Goal: Check status: Check status

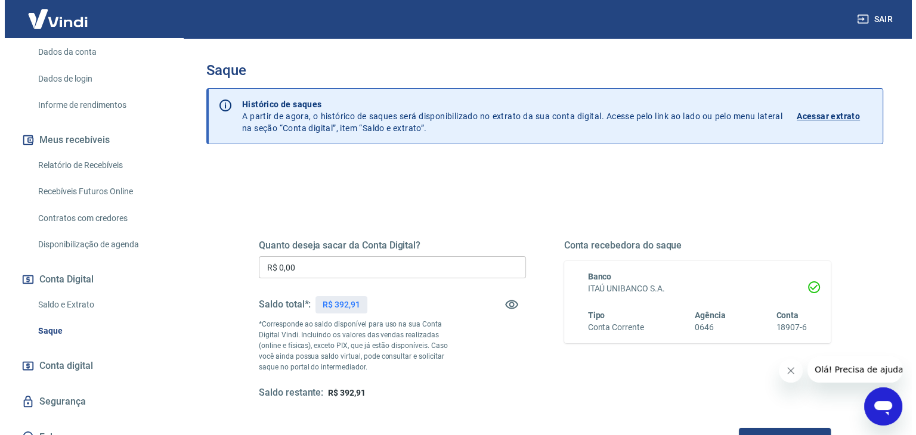
scroll to position [179, 0]
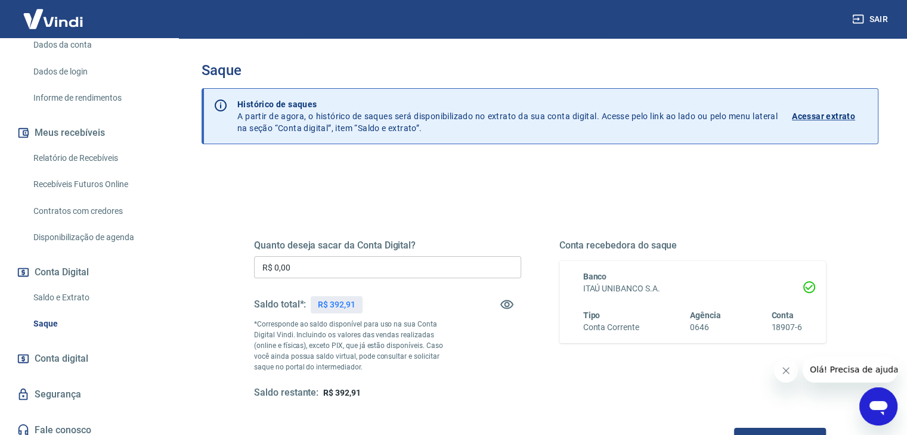
click at [52, 292] on link "Saldo e Extrato" at bounding box center [96, 298] width 135 height 24
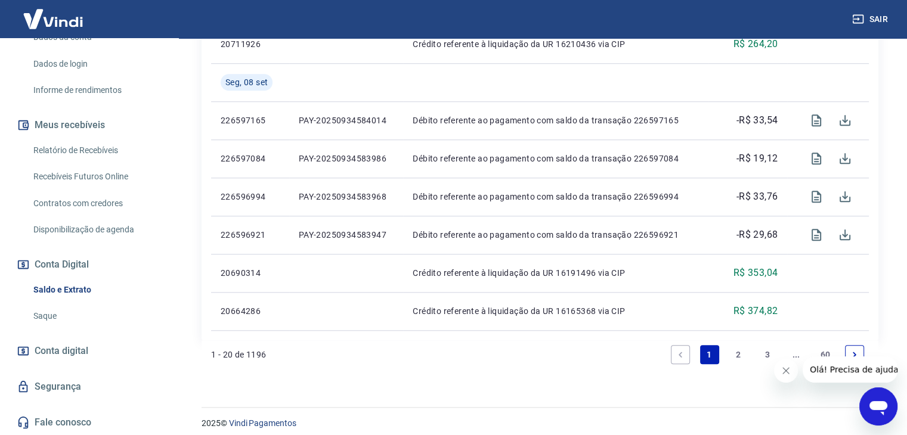
scroll to position [1004, 0]
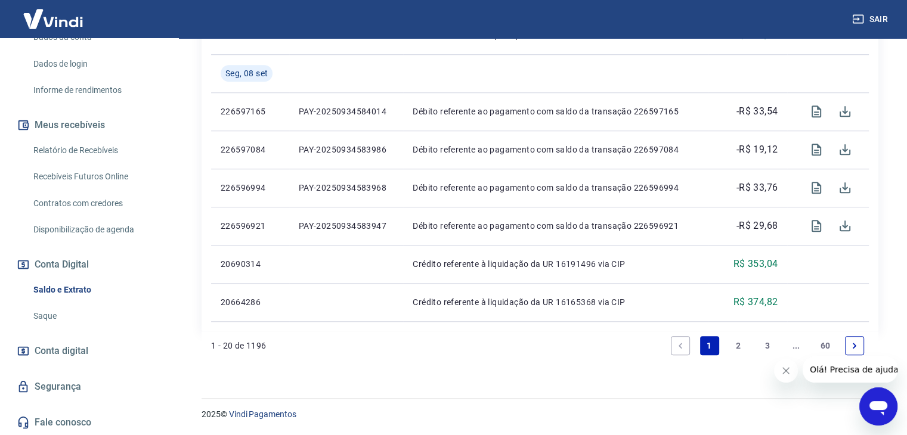
click at [743, 339] on link "2" at bounding box center [738, 345] width 19 height 19
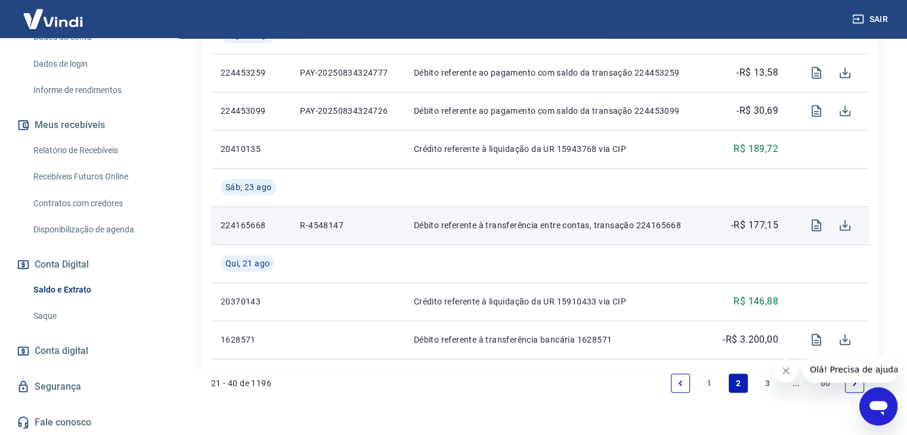
scroll to position [1192, 0]
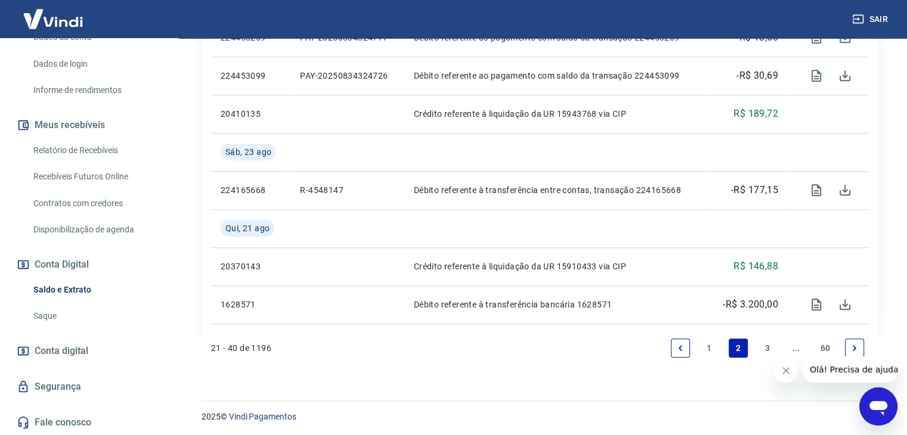
click at [769, 350] on link "3" at bounding box center [767, 348] width 19 height 19
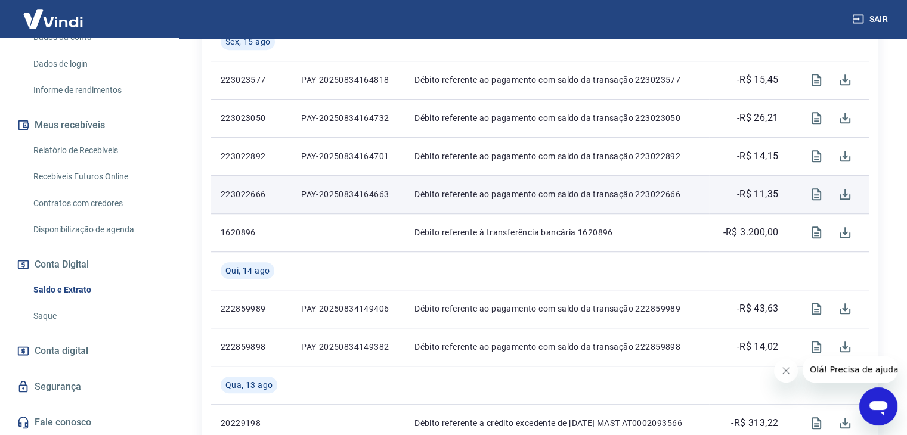
scroll to position [894, 0]
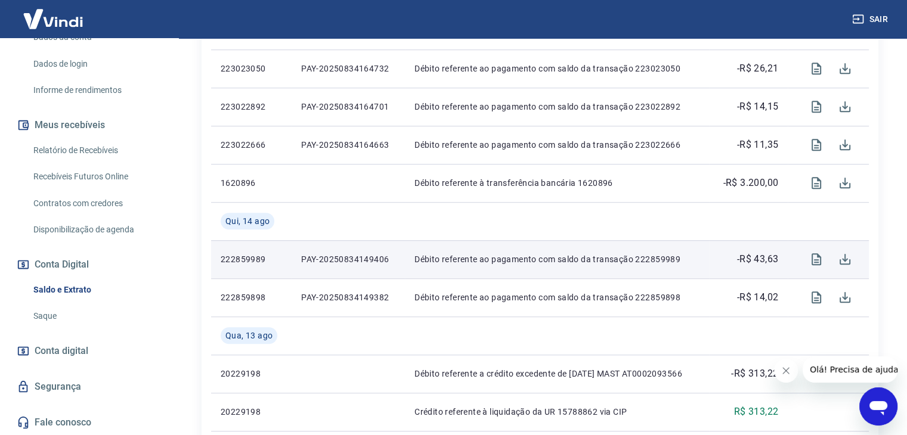
drag, startPoint x: 371, startPoint y: 199, endPoint x: 379, endPoint y: 266, distance: 68.4
click at [371, 199] on td at bounding box center [348, 183] width 113 height 38
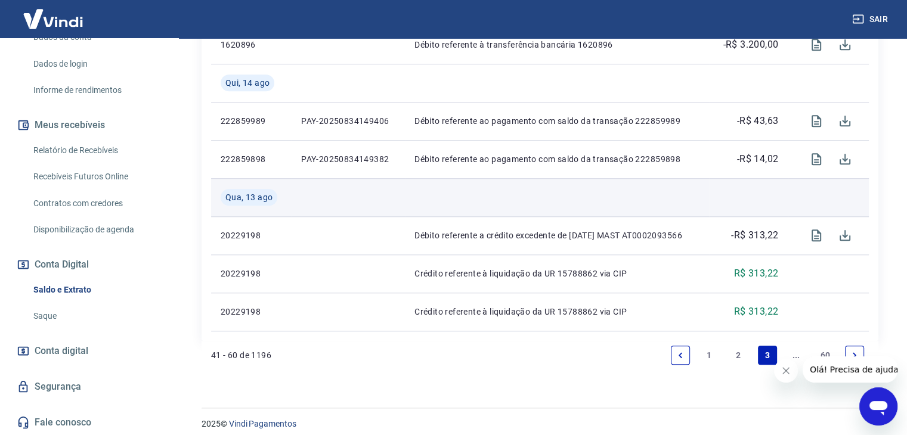
scroll to position [1042, 0]
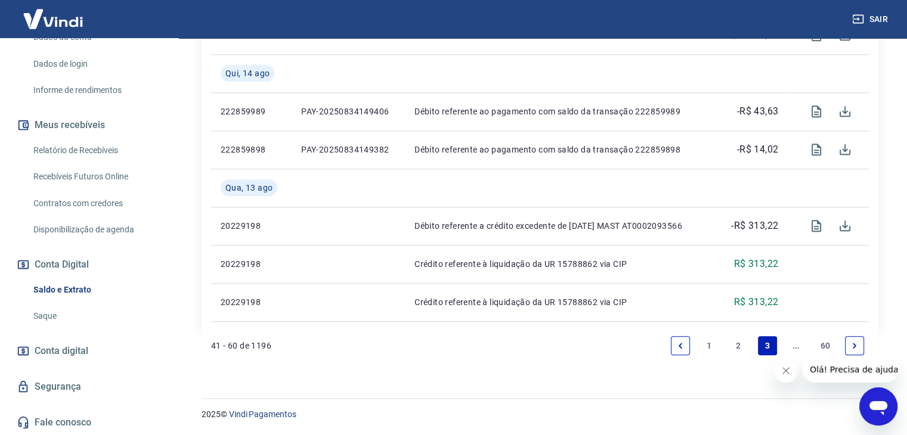
click at [737, 351] on link "2" at bounding box center [738, 345] width 19 height 19
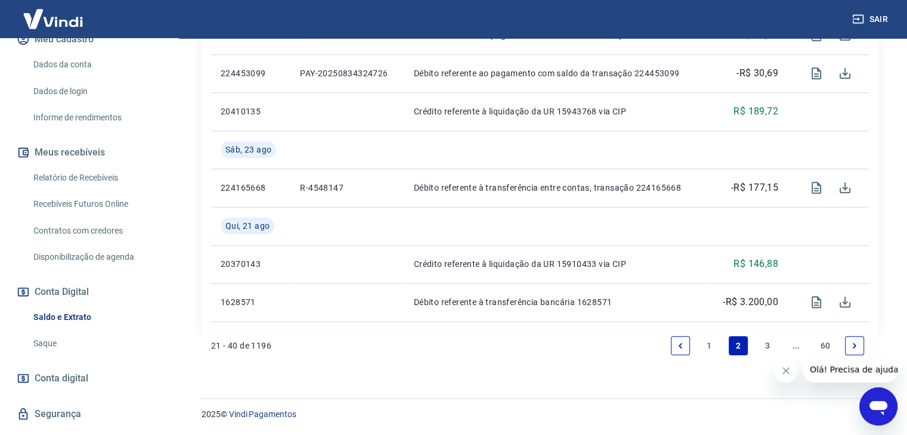
scroll to position [187, 0]
